Goal: Information Seeking & Learning: Learn about a topic

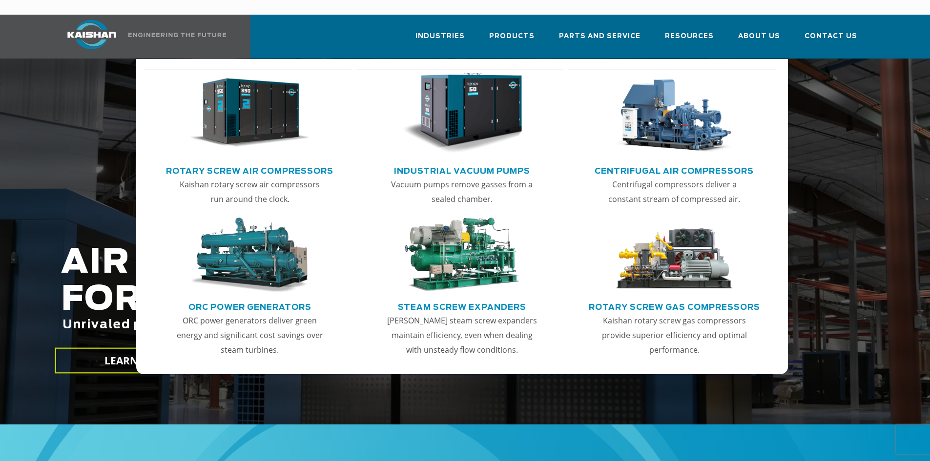
click at [244, 78] on img "Main menu" at bounding box center [249, 113] width 120 height 81
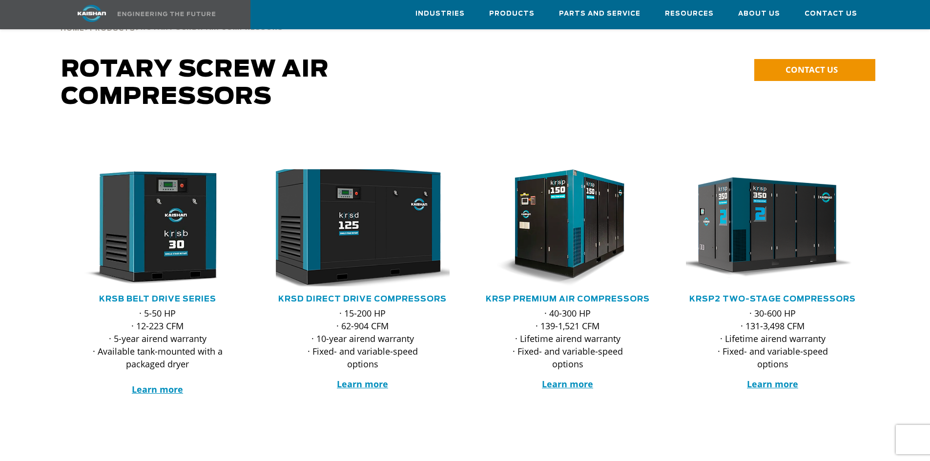
scroll to position [49, 0]
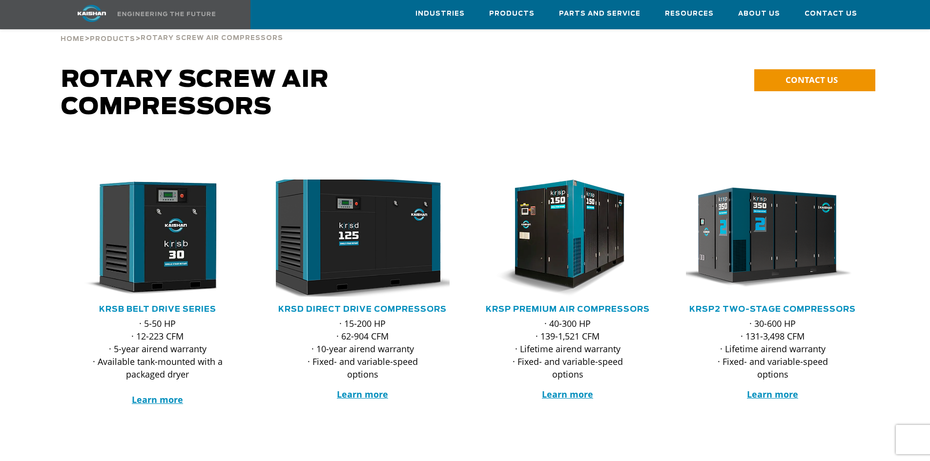
click at [397, 253] on img at bounding box center [355, 238] width 191 height 129
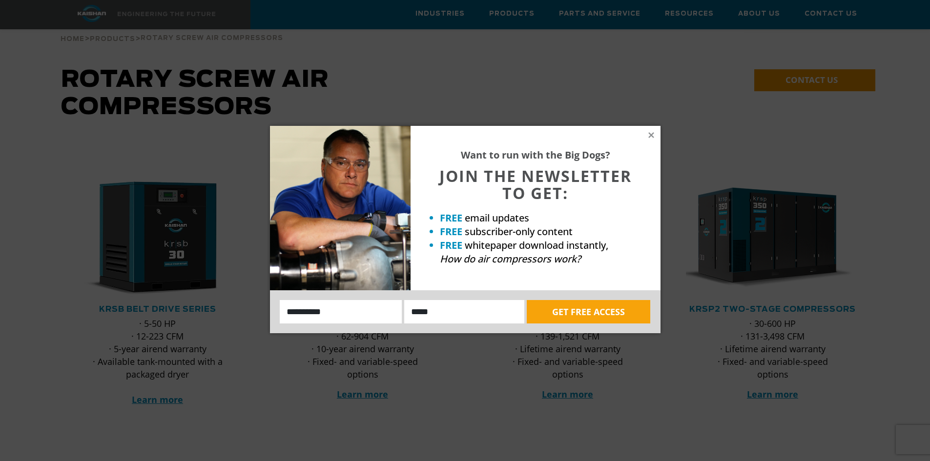
click at [652, 130] on div "Want to run with the Big Dogs? JOIN THE NEWSLETTER TO GET: FREE email updates F…" at bounding box center [536, 208] width 250 height 165
click at [89, 289] on div "Want to run with the Big Dogs? JOIN THE NEWSLETTER TO GET: FREE email updates F…" at bounding box center [465, 230] width 930 height 461
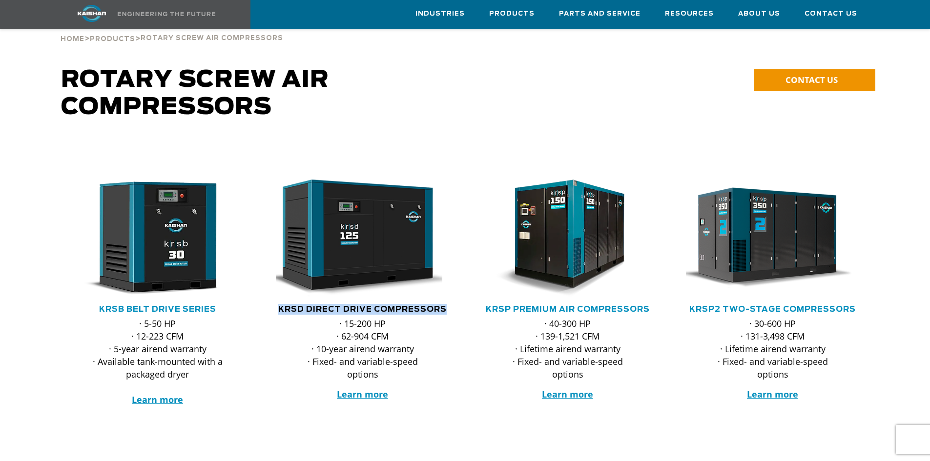
drag, startPoint x: 277, startPoint y: 292, endPoint x: 443, endPoint y: 288, distance: 166.1
click at [445, 304] on h5 "KRSD Direct Drive Compressors" at bounding box center [363, 309] width 186 height 11
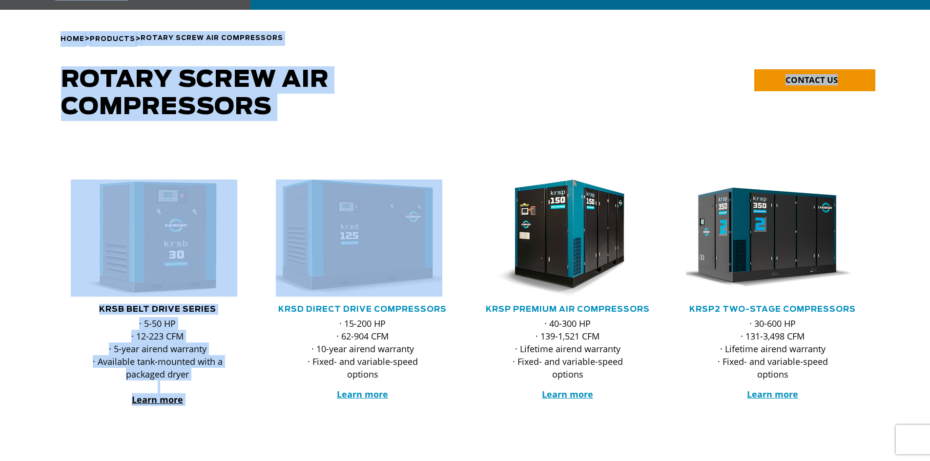
scroll to position [0, 0]
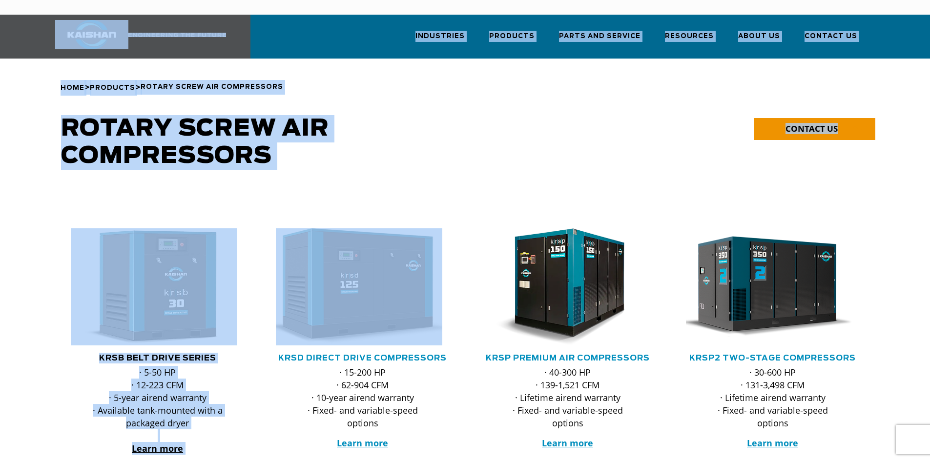
drag, startPoint x: 404, startPoint y: 288, endPoint x: 202, endPoint y: -42, distance: 387.0
click at [202, 0] on html "Industries Aerospace Agriculture Amusement Parks Aquaculture Automotive Aviatio…" at bounding box center [465, 230] width 930 height 461
click at [458, 351] on div at bounding box center [362, 332] width 205 height 287
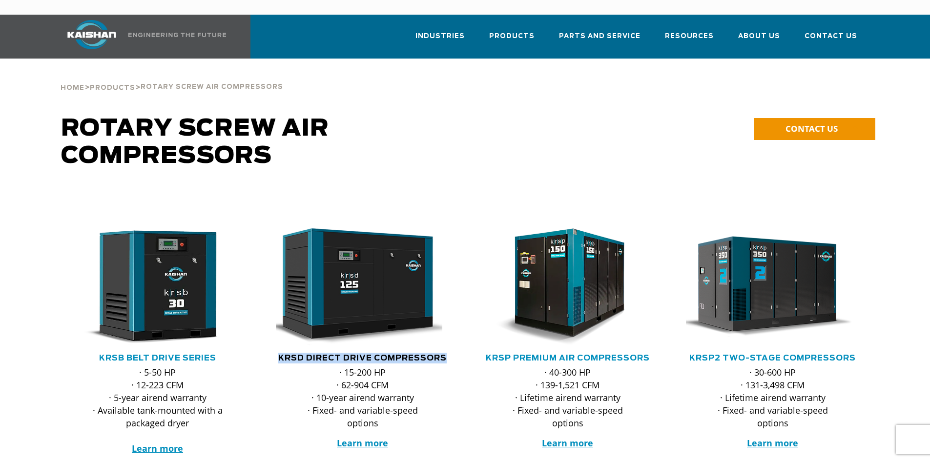
drag, startPoint x: 450, startPoint y: 343, endPoint x: 281, endPoint y: 348, distance: 169.0
click at [281, 353] on h5 "KRSD Direct Drive Compressors" at bounding box center [363, 358] width 186 height 11
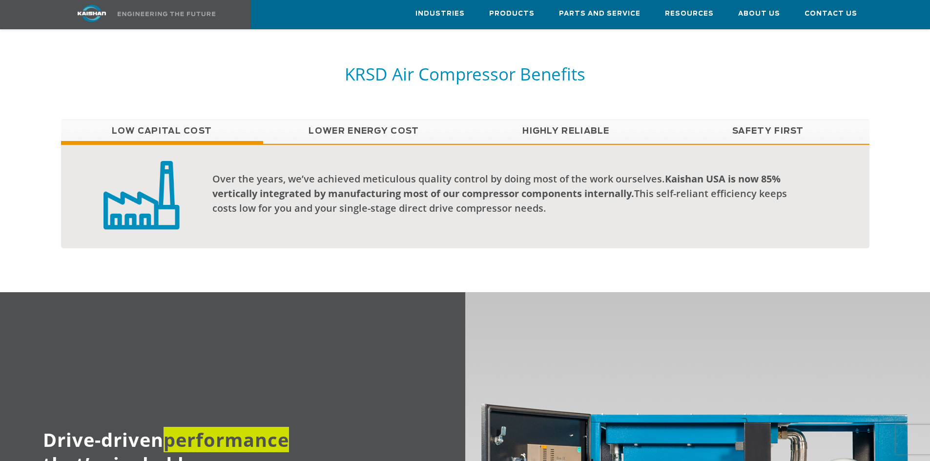
scroll to position [830, 0]
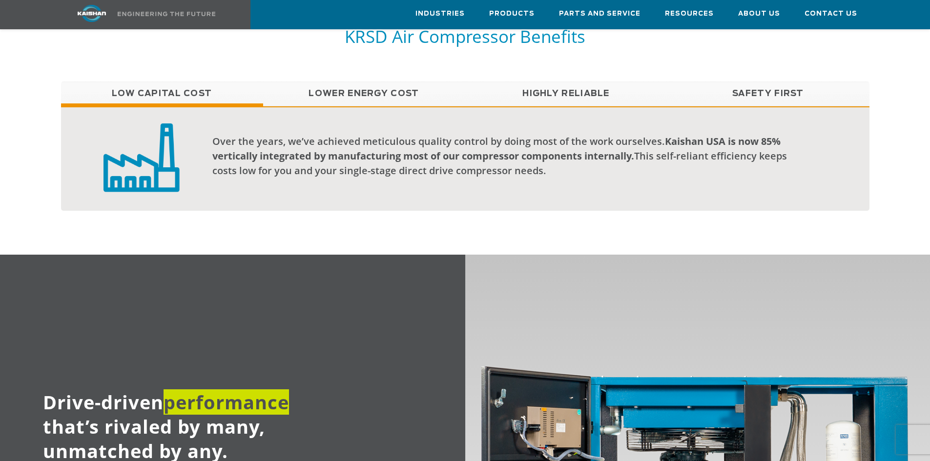
click at [581, 82] on link "Highly Reliable" at bounding box center [566, 94] width 202 height 24
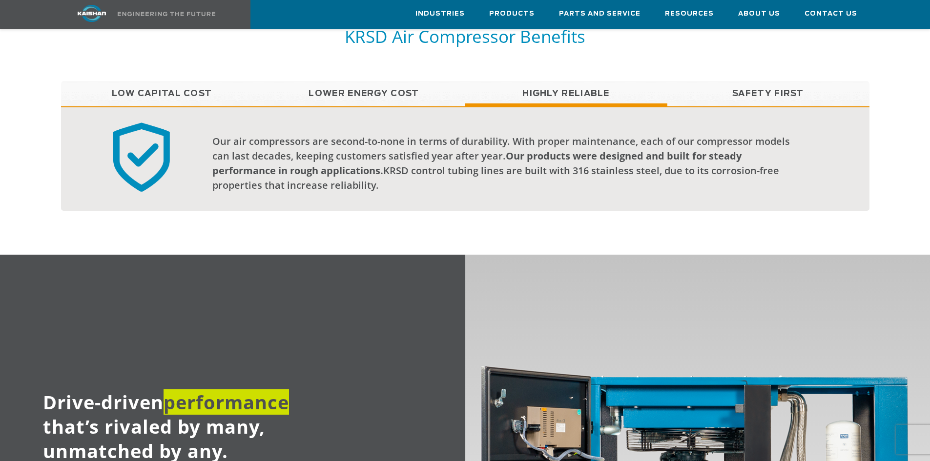
click at [586, 82] on link "Highly Reliable" at bounding box center [566, 94] width 202 height 24
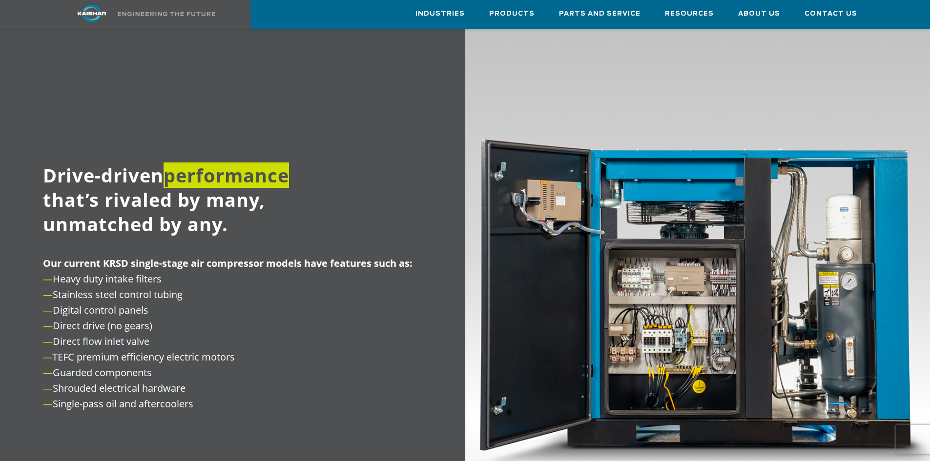
scroll to position [1074, 0]
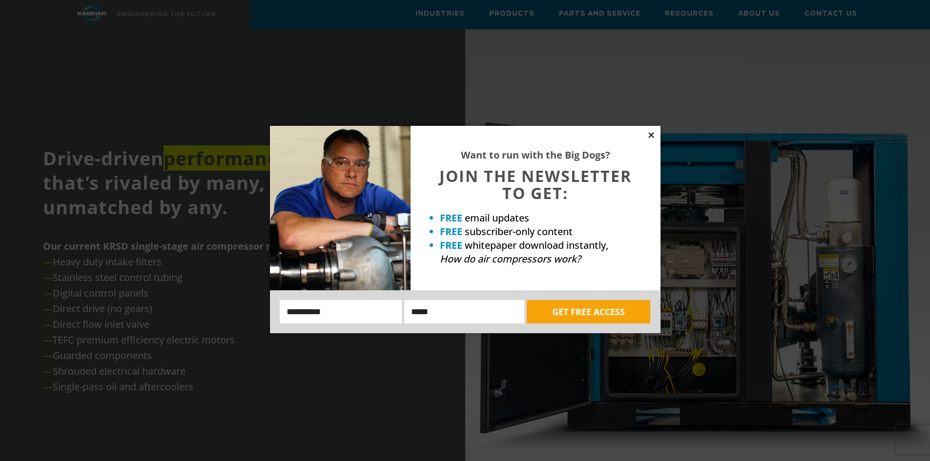
click at [652, 134] on icon at bounding box center [650, 134] width 5 height 5
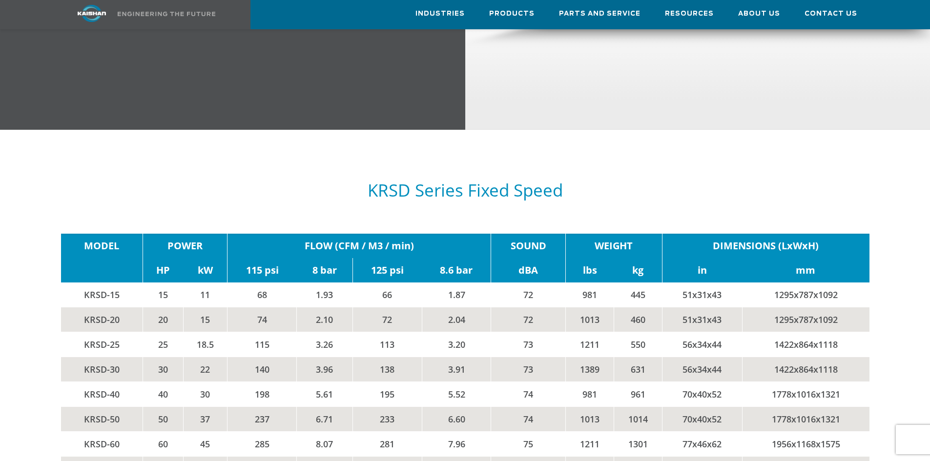
scroll to position [1513, 0]
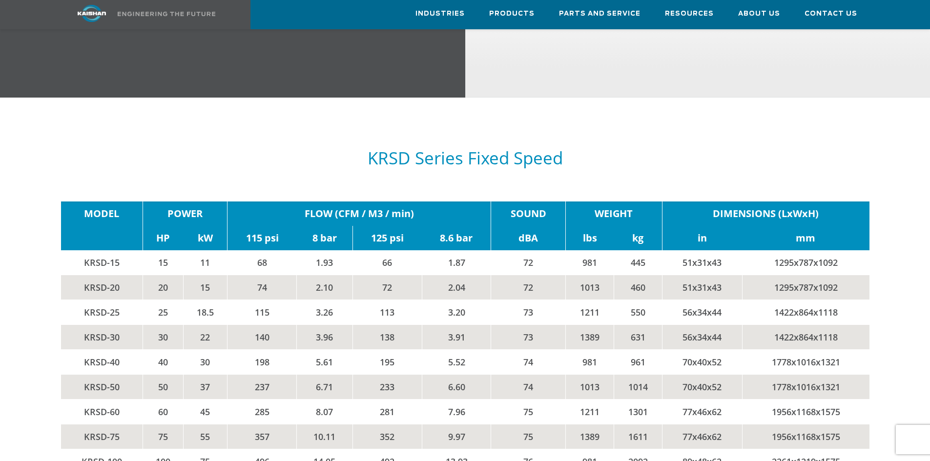
click at [464, 119] on div "KRSD Series Fixed Speed" at bounding box center [465, 151] width 808 height 82
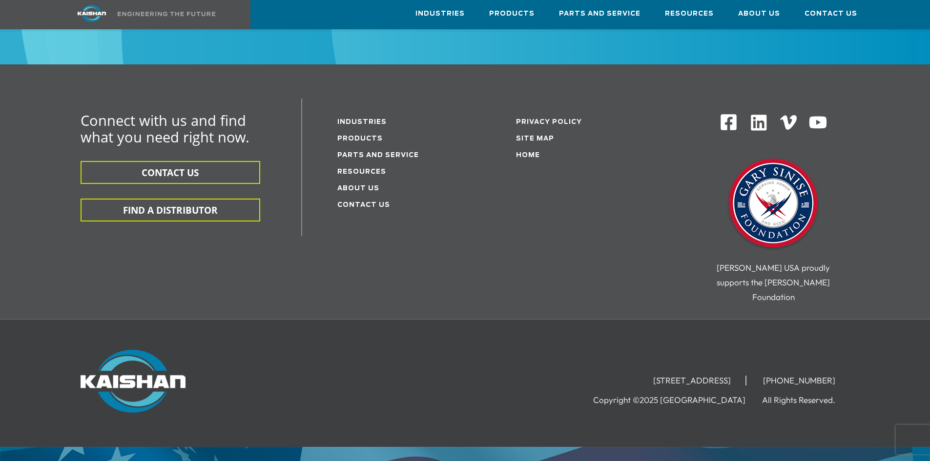
scroll to position [3089, 0]
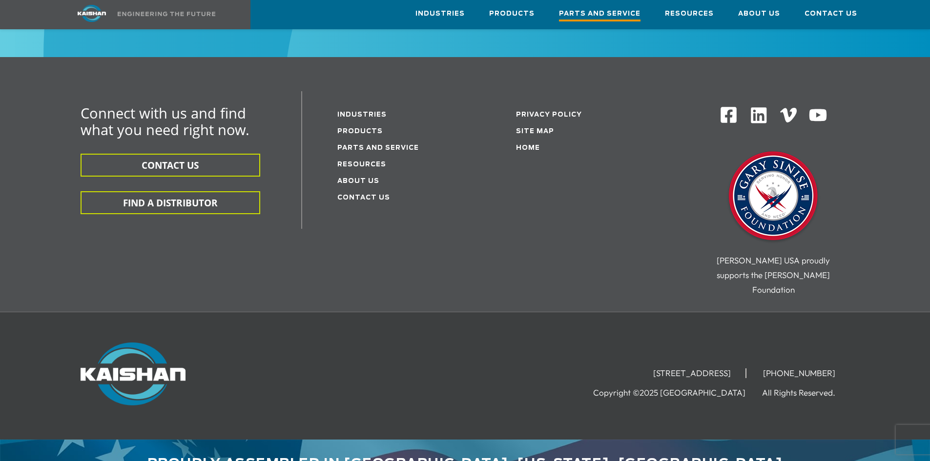
click at [610, 10] on span "Parts and Service" at bounding box center [600, 14] width 82 height 13
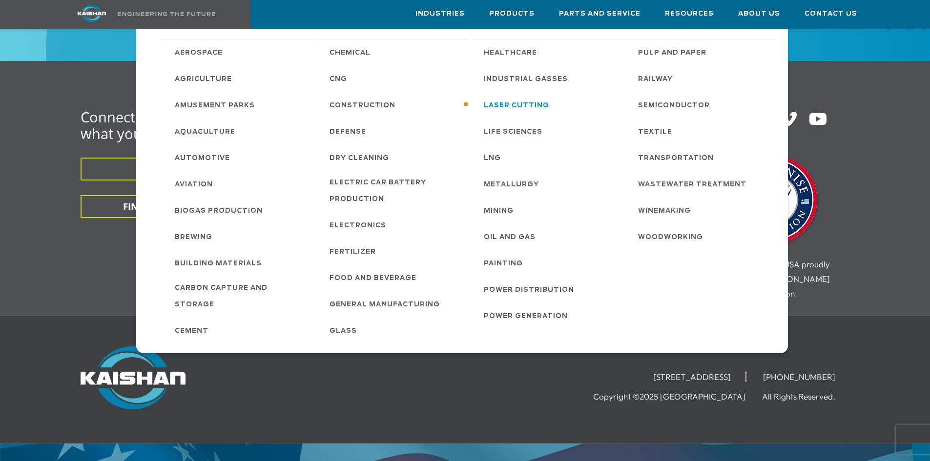
click at [528, 105] on span "Laser Cutting" at bounding box center [516, 106] width 65 height 17
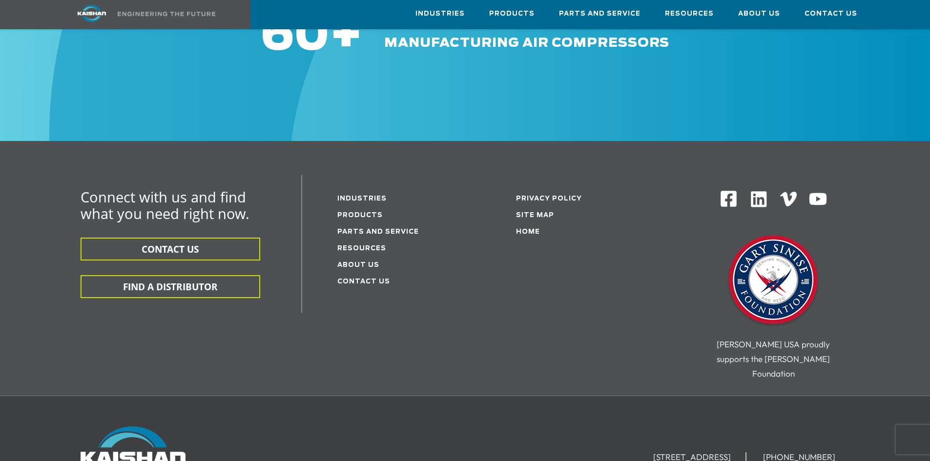
scroll to position [2886, 0]
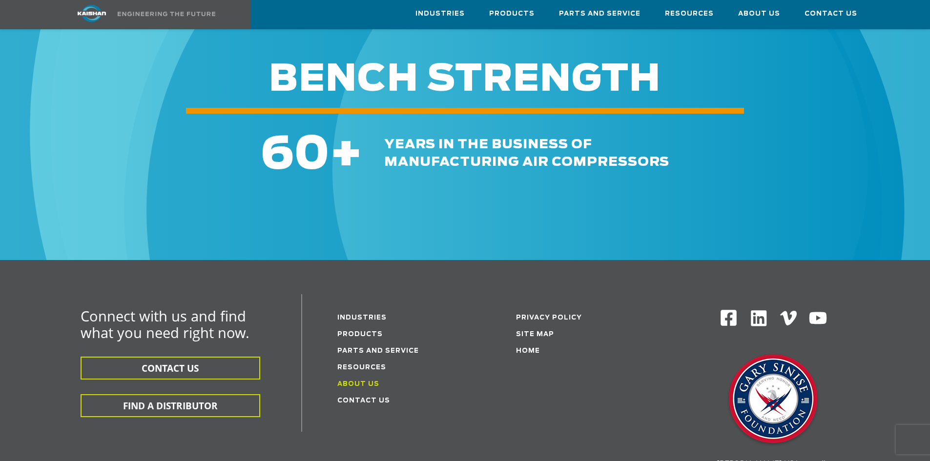
drag, startPoint x: 433, startPoint y: 403, endPoint x: 377, endPoint y: 365, distance: 67.4
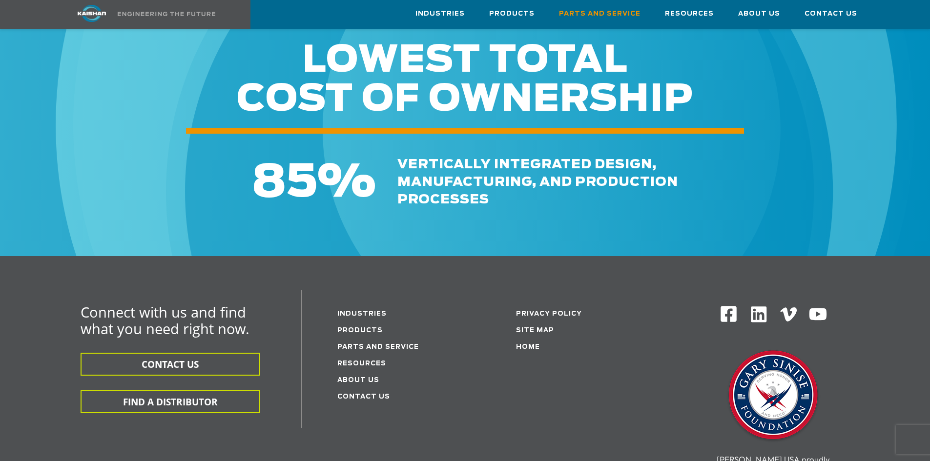
scroll to position [1172, 0]
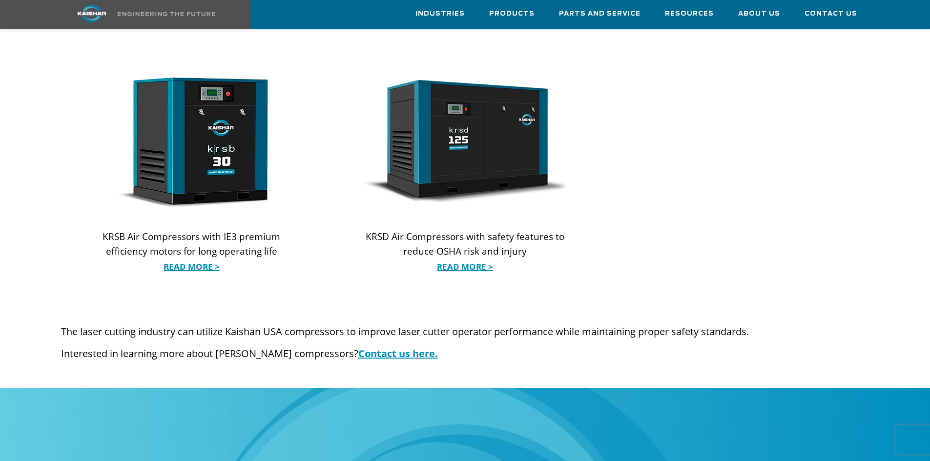
scroll to position [1172, 0]
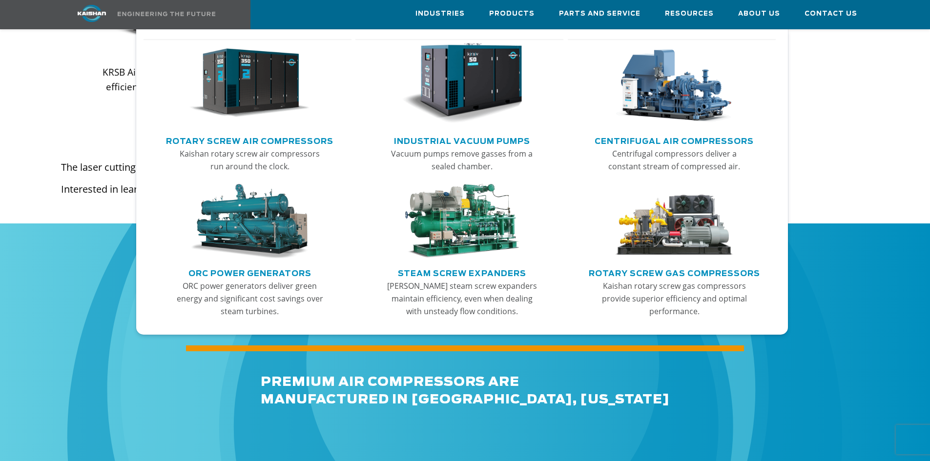
drag, startPoint x: 350, startPoint y: 139, endPoint x: 363, endPoint y: 174, distance: 37.7
